Goal: Task Accomplishment & Management: Use online tool/utility

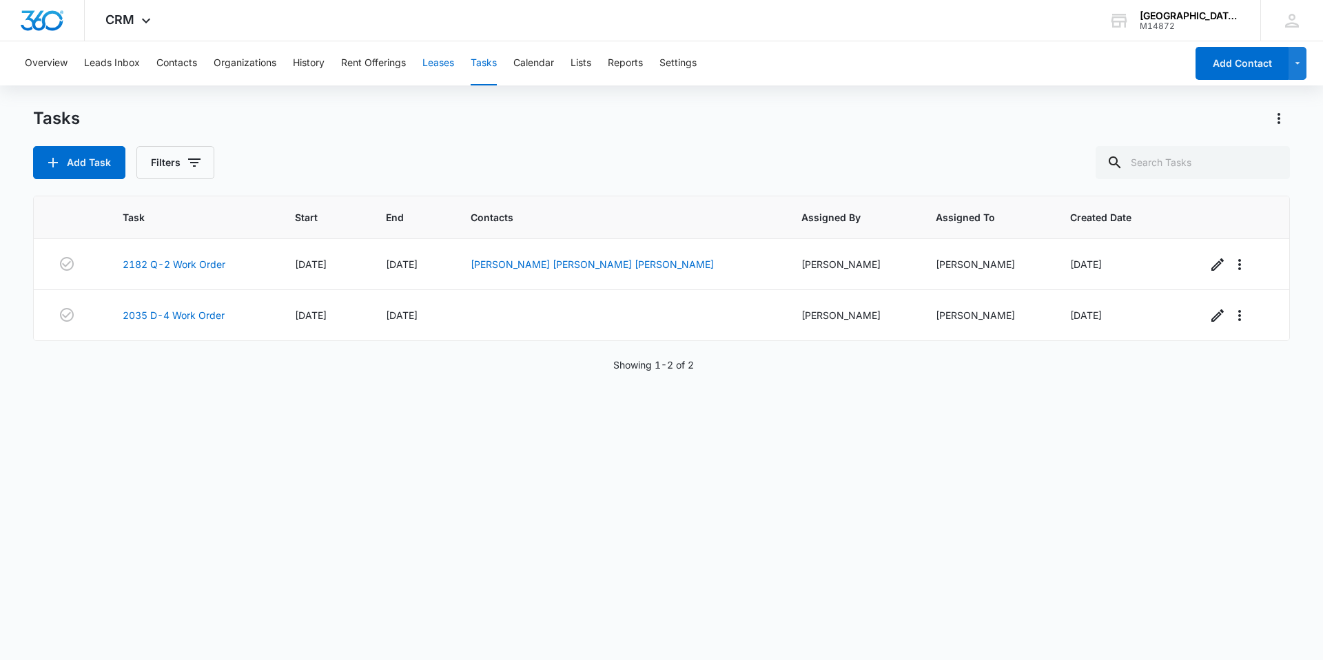
click at [440, 61] on button "Leases" at bounding box center [438, 63] width 32 height 44
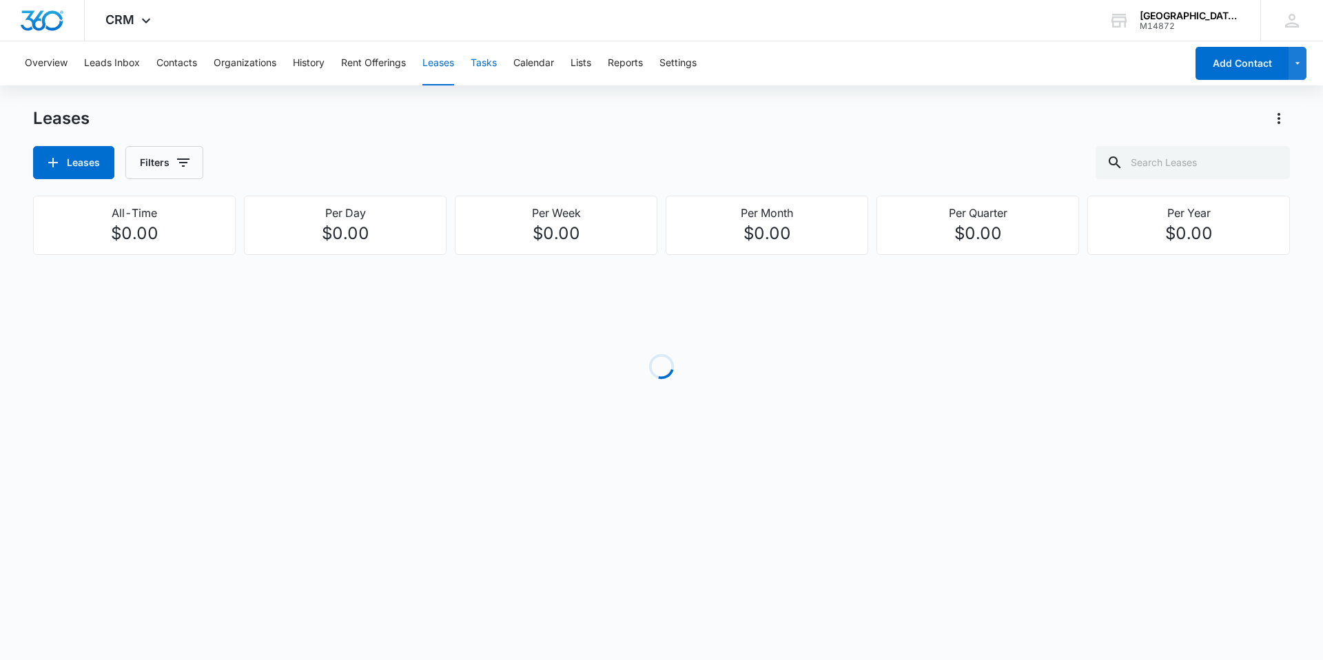
click at [494, 69] on button "Tasks" at bounding box center [484, 63] width 26 height 44
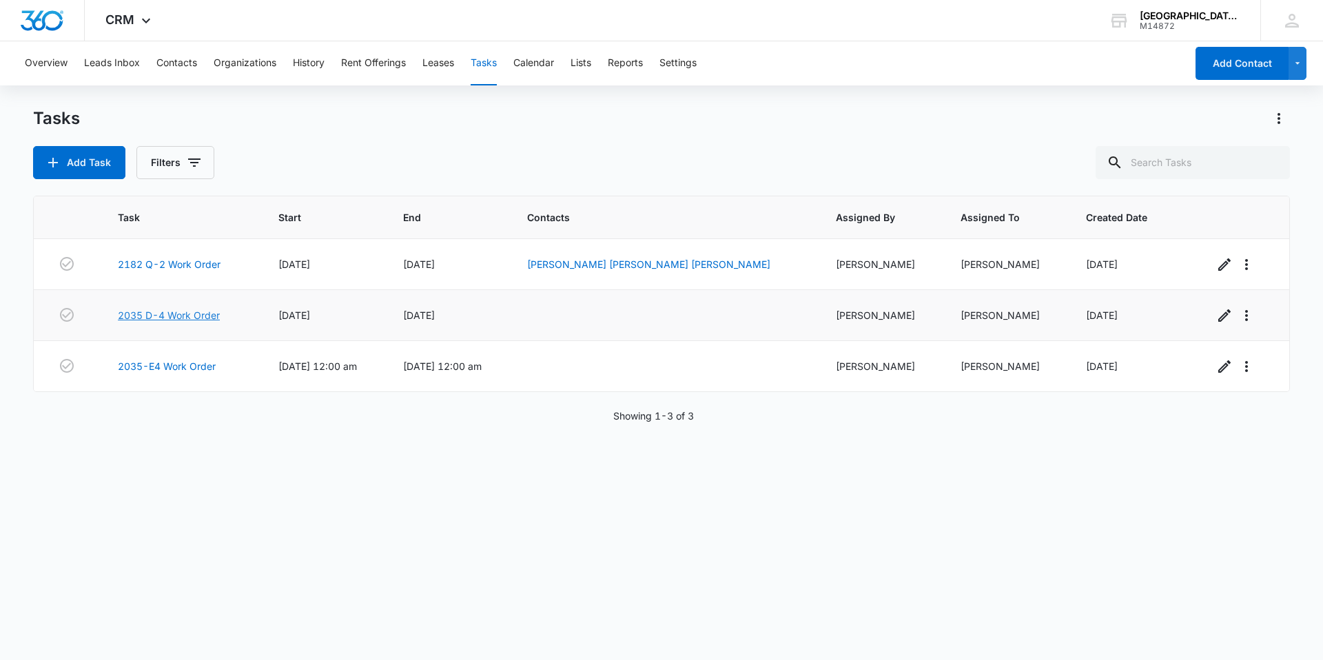
click at [175, 315] on link "2035 D-4 Work Order" at bounding box center [169, 315] width 102 height 14
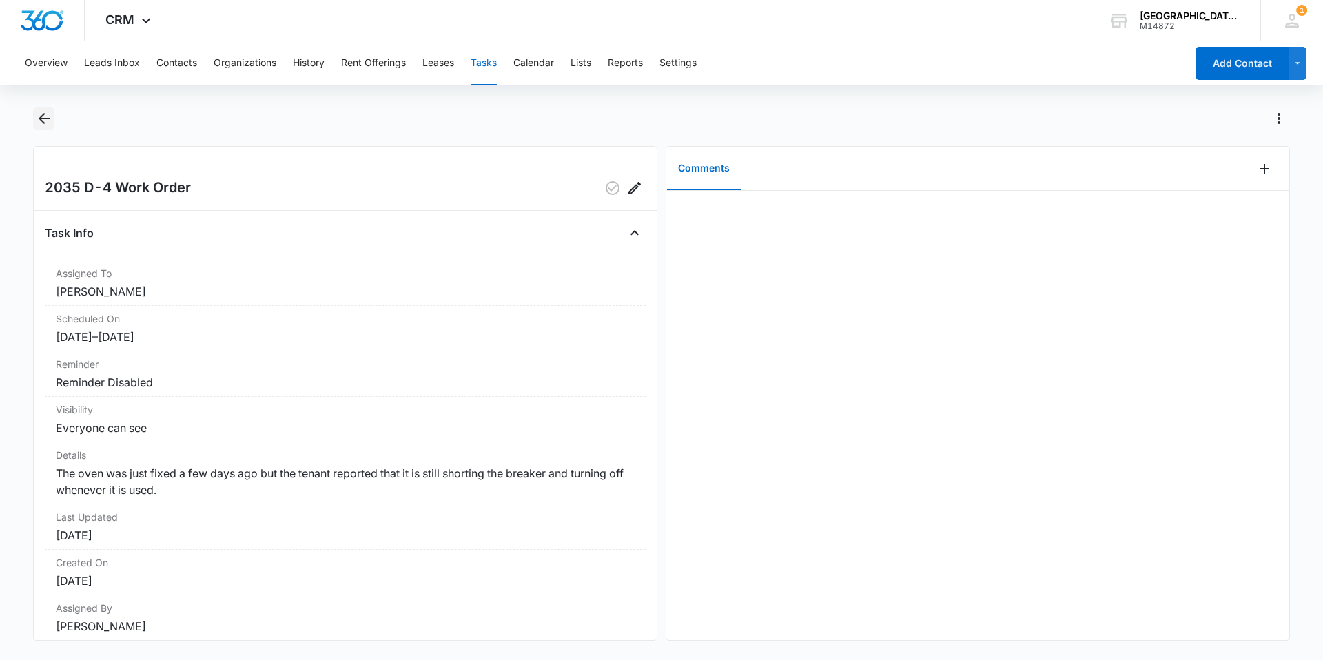
click at [40, 117] on icon "Back" at bounding box center [44, 118] width 11 height 11
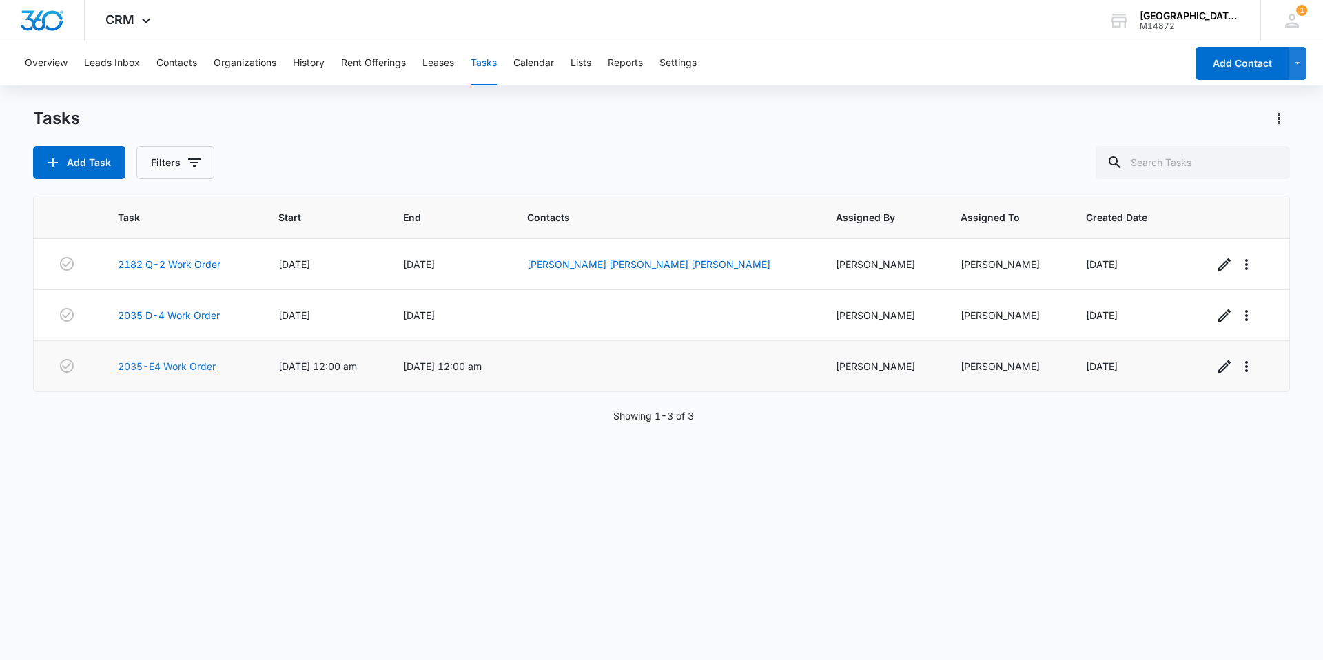
click at [199, 367] on link "2035-E4 Work Order" at bounding box center [167, 366] width 98 height 14
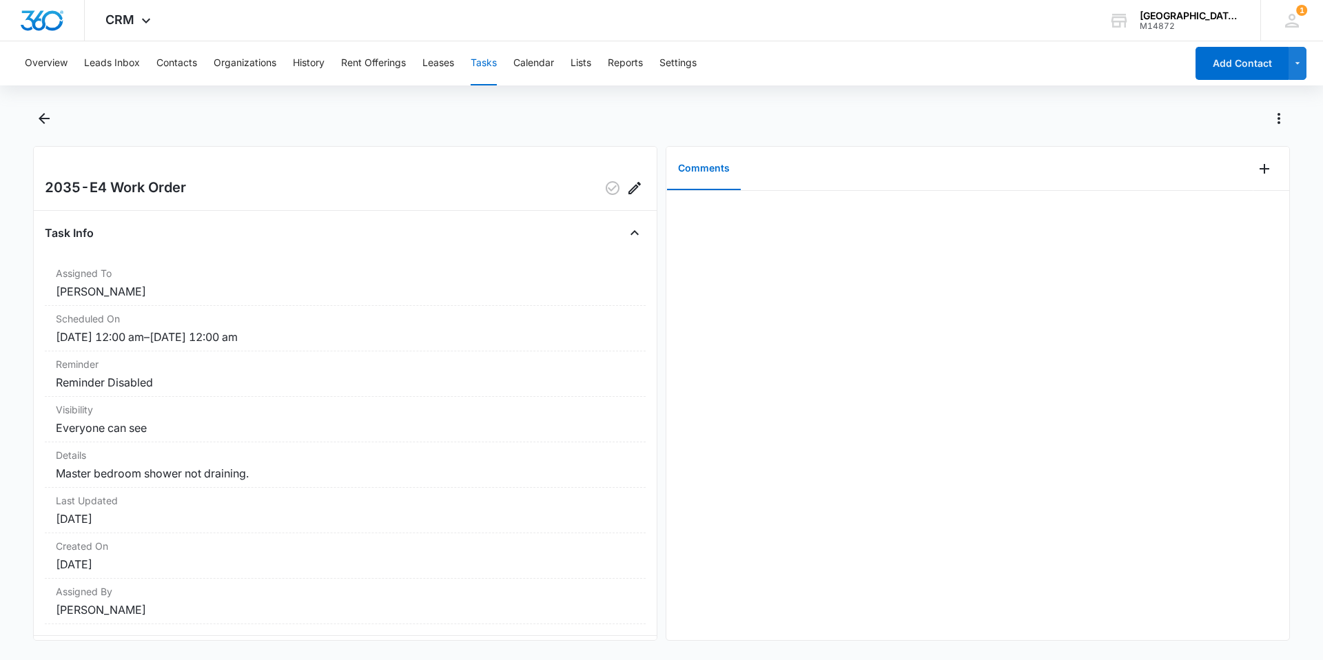
click at [40, 105] on div "Overview Leads Inbox Contacts Organizations History Rent Offerings Leases Tasks…" at bounding box center [661, 349] width 1323 height 616
click at [43, 111] on icon "Back" at bounding box center [44, 118] width 17 height 17
